Goal: Navigation & Orientation: Find specific page/section

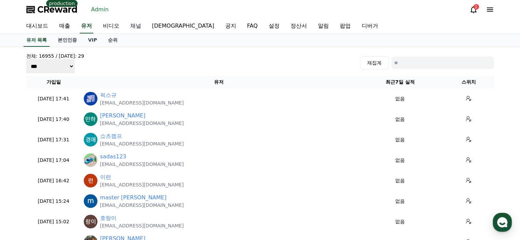
click at [139, 27] on link "채널" at bounding box center [136, 26] width 22 height 14
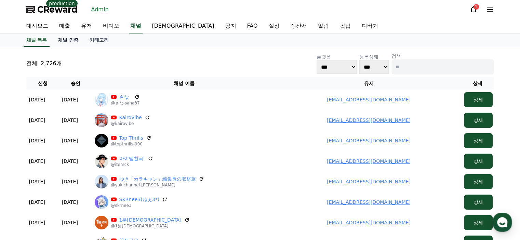
click at [71, 39] on link "채널 인증" at bounding box center [68, 40] width 32 height 13
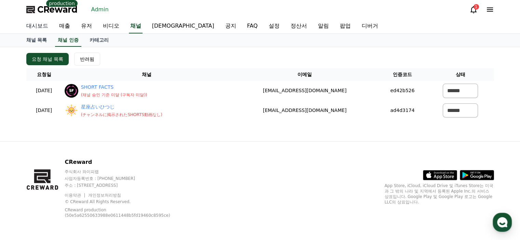
click at [37, 25] on link "대시보드" at bounding box center [37, 26] width 33 height 14
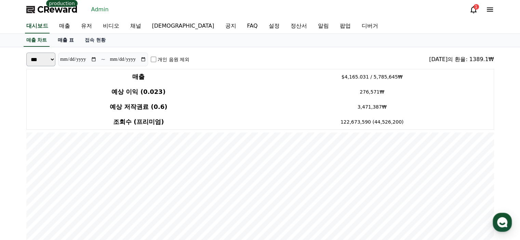
click at [61, 36] on link "매출 표" at bounding box center [65, 40] width 27 height 13
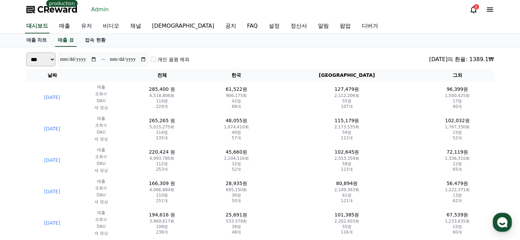
click at [89, 26] on link "유저" at bounding box center [87, 26] width 22 height 14
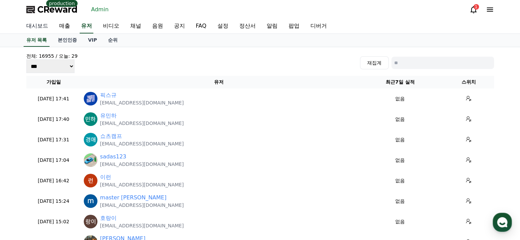
click at [45, 25] on link "대시보드" at bounding box center [37, 26] width 33 height 14
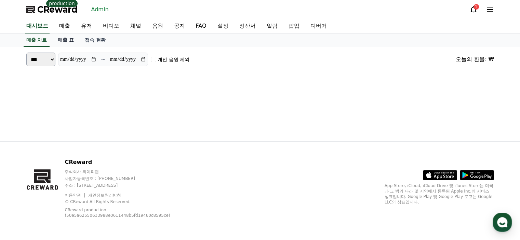
click at [63, 42] on link "매출 표" at bounding box center [65, 40] width 27 height 13
